Goal: Book appointment/travel/reservation

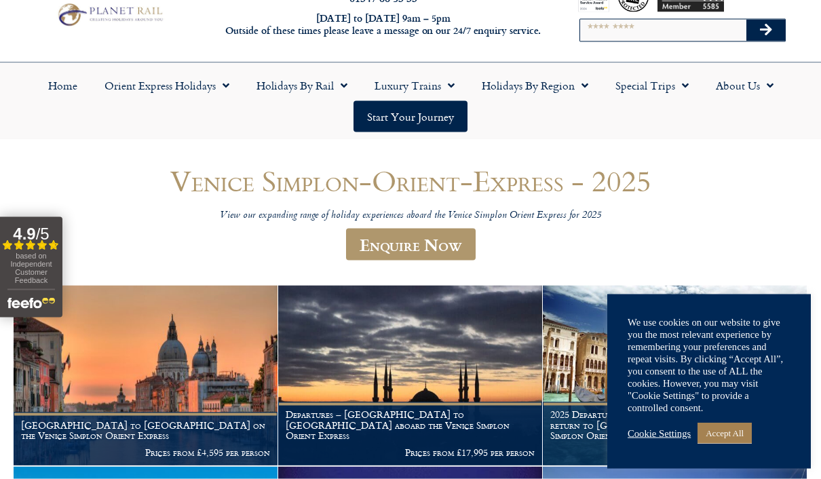
scroll to position [45, 0]
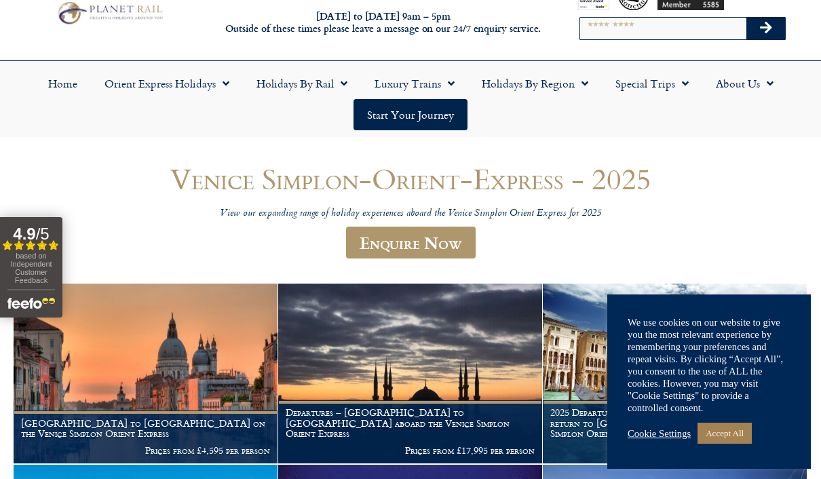
click at [192, 81] on link "Orient Express Holidays" at bounding box center [167, 83] width 152 height 31
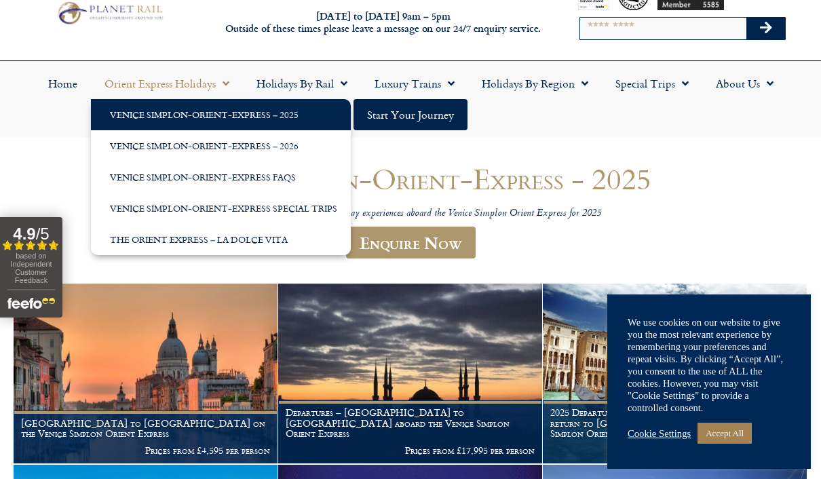
click at [229, 144] on link "Venice Simplon-Orient-Express – 2026" at bounding box center [221, 145] width 260 height 31
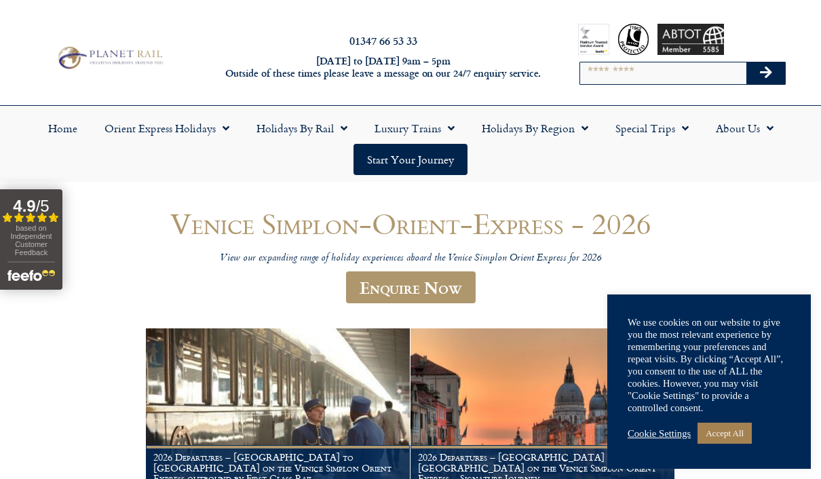
click at [741, 442] on link "Accept All" at bounding box center [725, 433] width 54 height 21
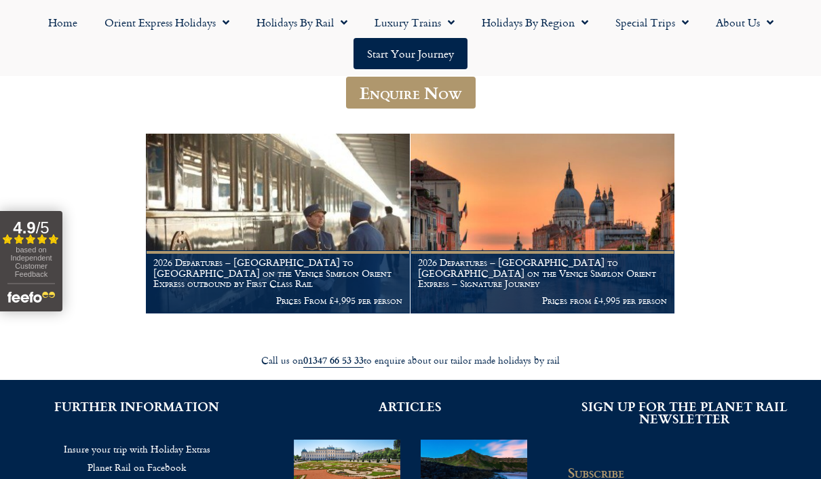
scroll to position [183, 0]
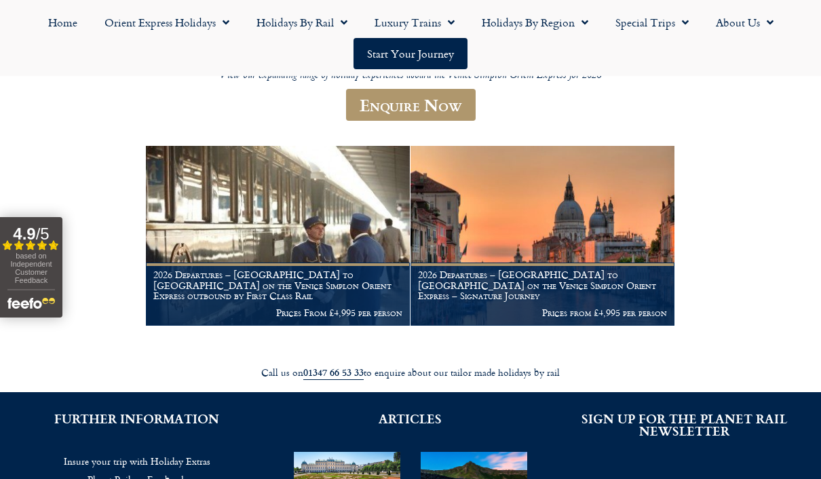
click at [526, 242] on img at bounding box center [543, 235] width 264 height 179
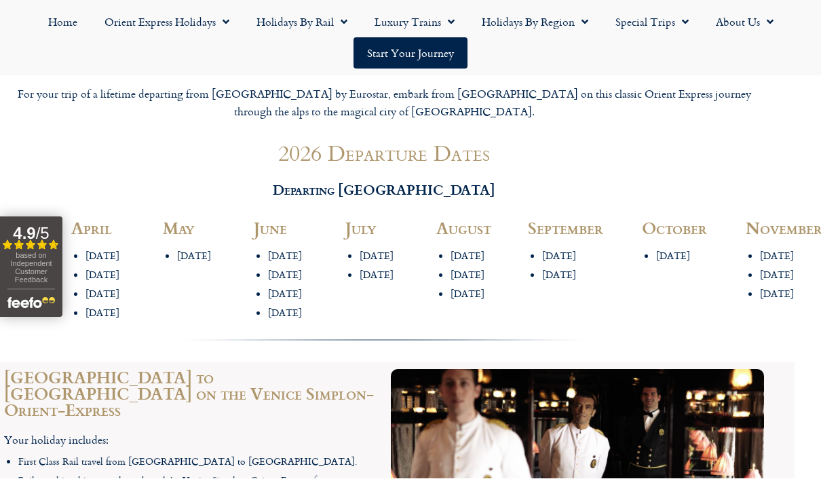
scroll to position [1544, 26]
click at [670, 250] on li "20th October" at bounding box center [694, 256] width 76 height 13
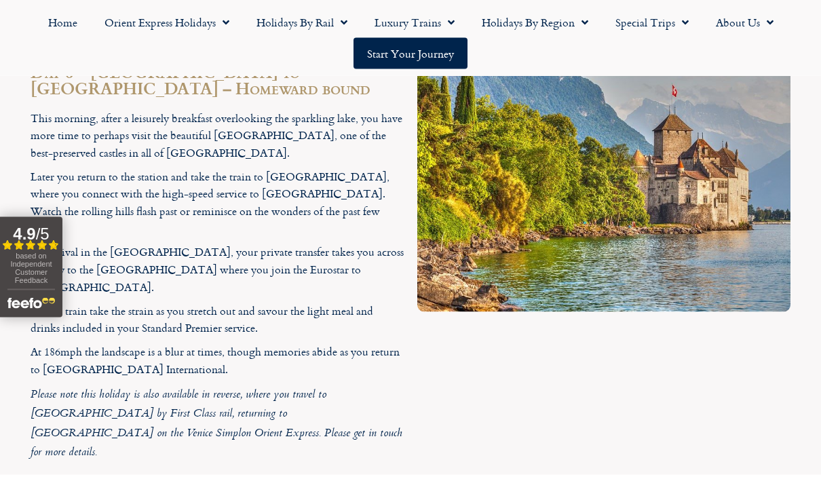
scroll to position [3689, 0]
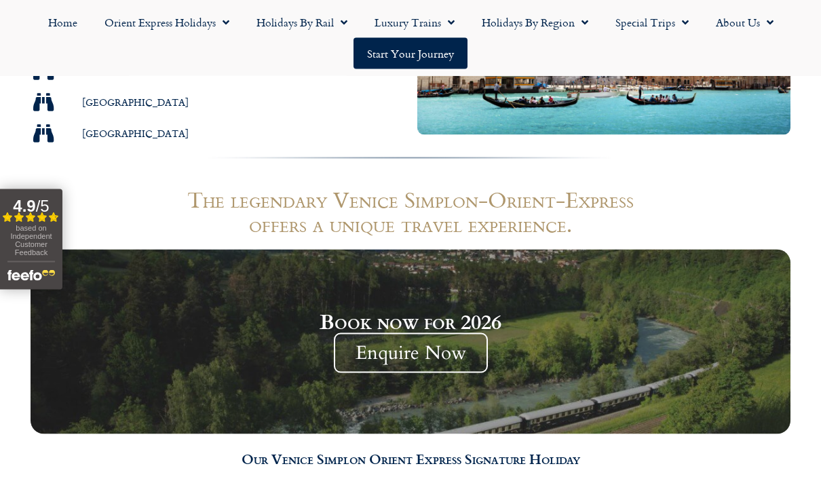
click at [648, 24] on link "Special Trips" at bounding box center [652, 22] width 100 height 31
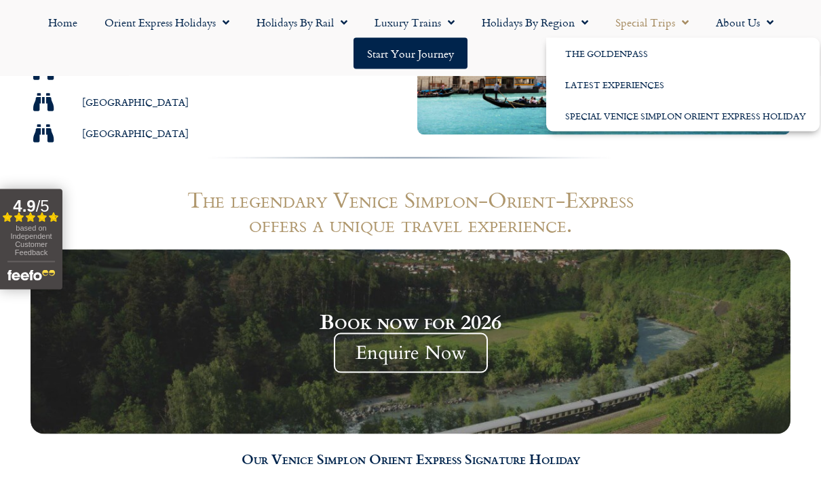
scroll to position [1092, 0]
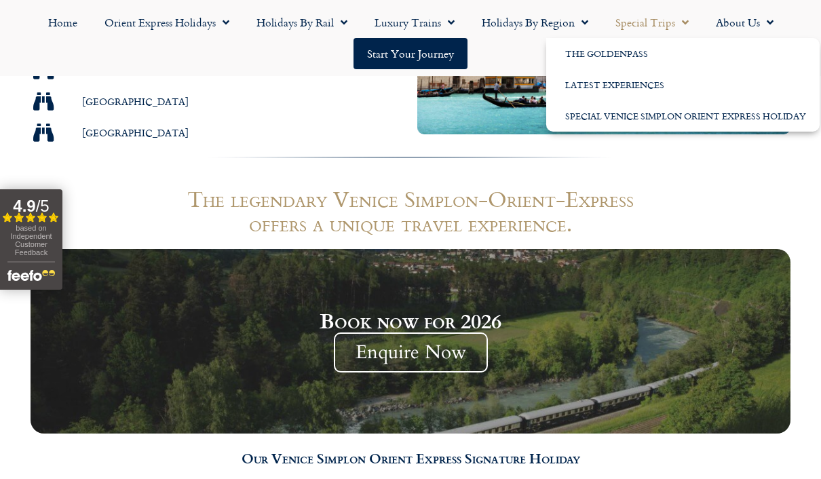
click at [803, 242] on section "The legendary Venice Simplon-Orient-Express offers a unique travel experience. …" at bounding box center [410, 383] width 821 height 406
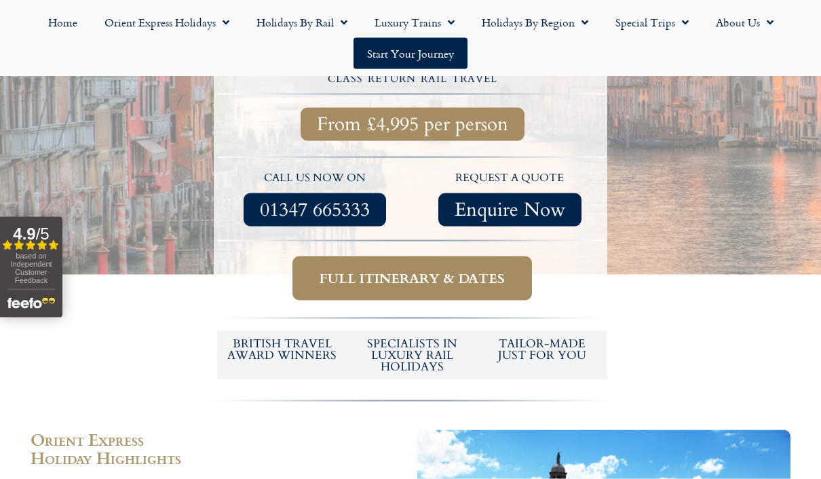
scroll to position [548, 0]
click at [419, 269] on span "Full itinerary & dates" at bounding box center [412, 277] width 185 height 17
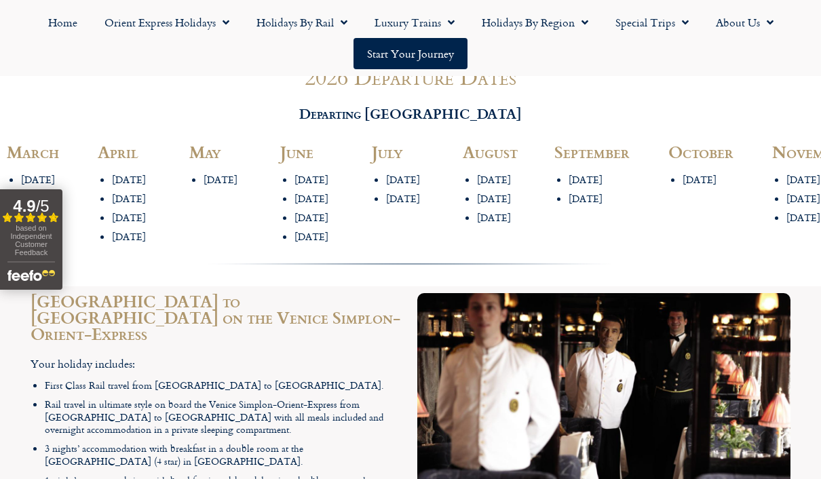
scroll to position [1620, 0]
